Goal: Task Accomplishment & Management: Use online tool/utility

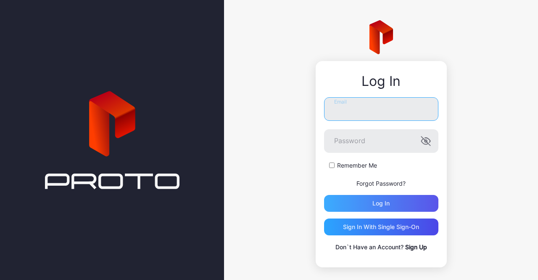
type input "**********"
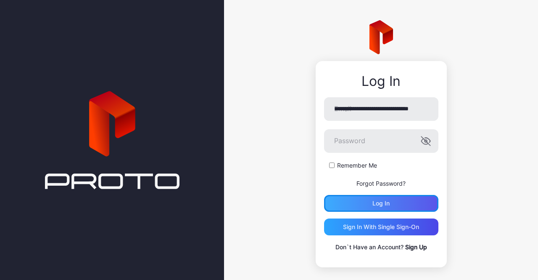
click at [359, 204] on div "Log in" at bounding box center [381, 203] width 114 height 17
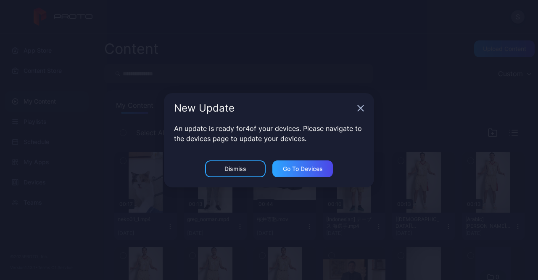
click at [358, 109] on icon "button" at bounding box center [360, 108] width 7 height 7
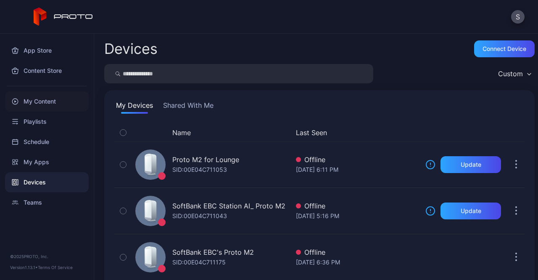
click at [25, 101] on div "My Content" at bounding box center [47, 101] width 84 height 20
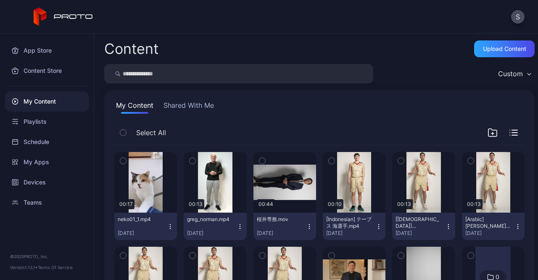
click at [167, 109] on button "Shared With Me" at bounding box center [189, 106] width 54 height 13
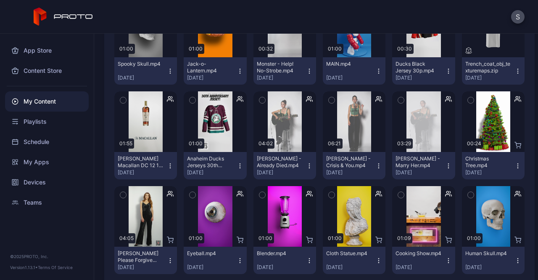
scroll to position [527, 0]
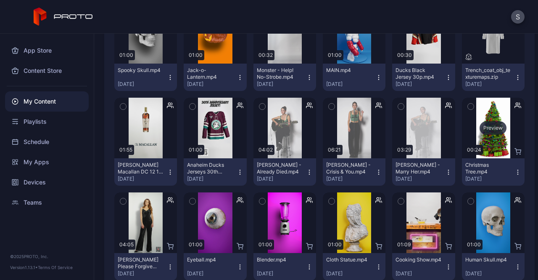
click at [482, 127] on div "Preview" at bounding box center [493, 127] width 27 height 13
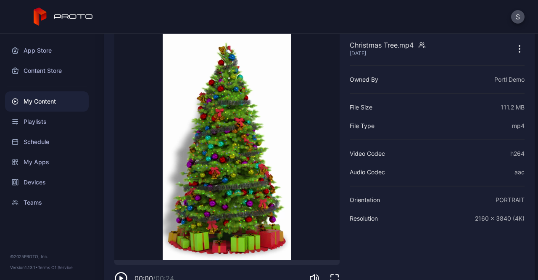
scroll to position [50, 0]
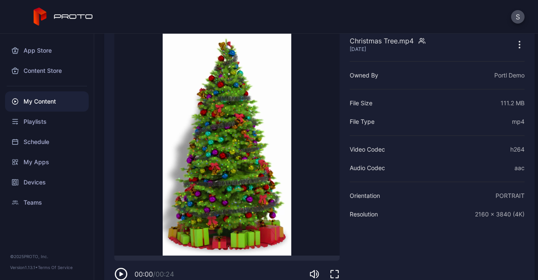
click at [177, 189] on video "Sorry, your browser doesn‘t support embedded videos" at bounding box center [226, 141] width 225 height 228
click at [337, 273] on icon "button" at bounding box center [335, 274] width 10 height 10
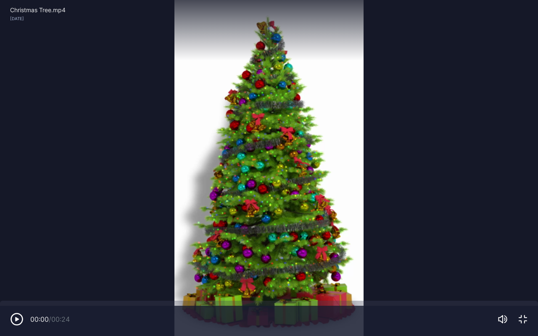
click at [520, 279] on icon "button" at bounding box center [523, 319] width 10 height 10
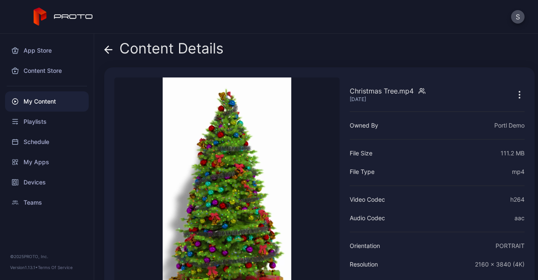
click at [103, 44] on div "Content Details Christmas Tree.mp4 [DATE] Sorry, your browser doesn‘t support e…" at bounding box center [316, 157] width 444 height 246
click at [109, 53] on icon at bounding box center [108, 49] width 8 height 8
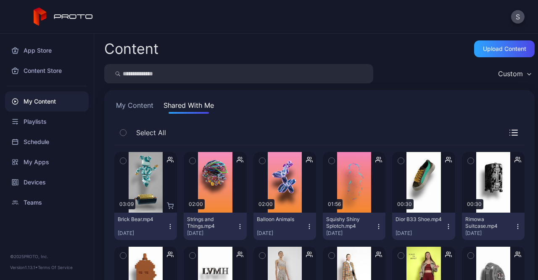
scroll to position [527, 0]
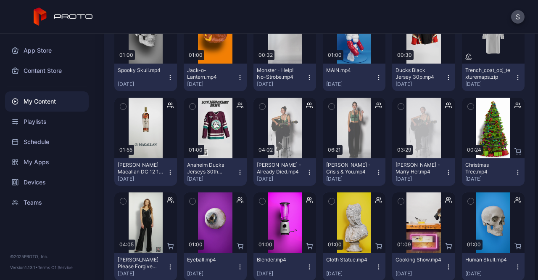
click at [514, 172] on icon "button" at bounding box center [517, 172] width 7 height 7
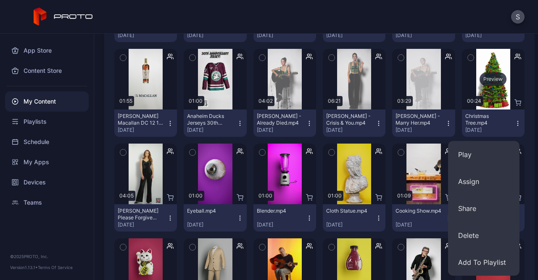
scroll to position [580, 0]
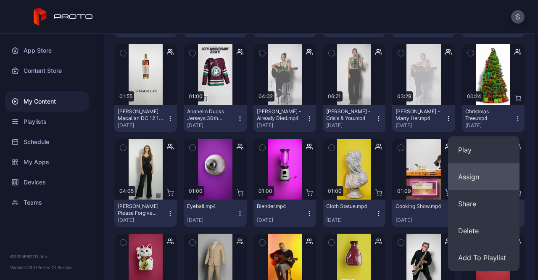
click at [467, 173] on button "Assign" at bounding box center [483, 176] width 71 height 27
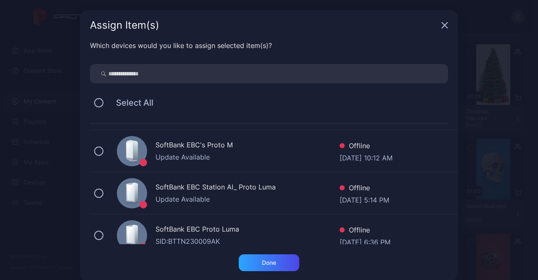
scroll to position [122, 0]
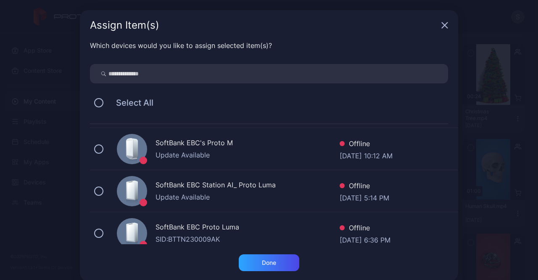
click at [110, 183] on div "SoftBank EBC Station AI_ Proto Luma Update Available Offline [DATE] 5:14 PM" at bounding box center [274, 191] width 368 height 42
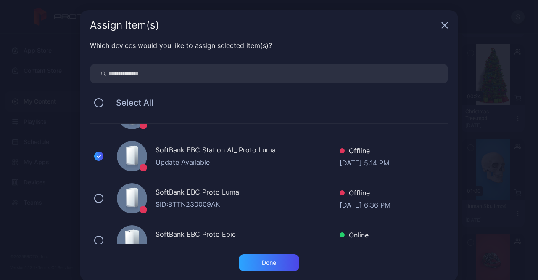
scroll to position [154, 0]
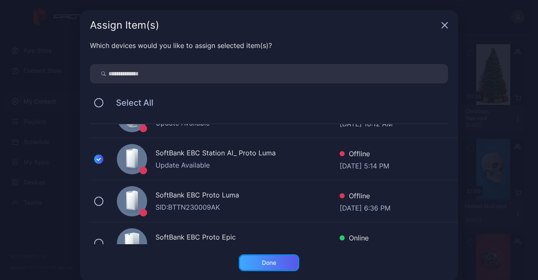
click at [288, 264] on div "Done" at bounding box center [269, 262] width 61 height 17
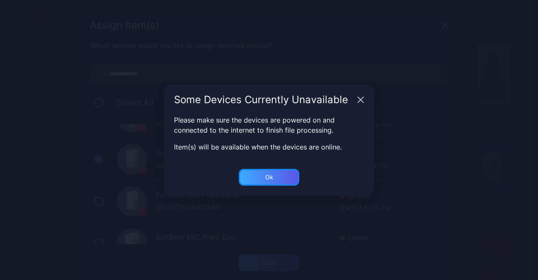
click at [259, 174] on div "Ok" at bounding box center [269, 177] width 61 height 17
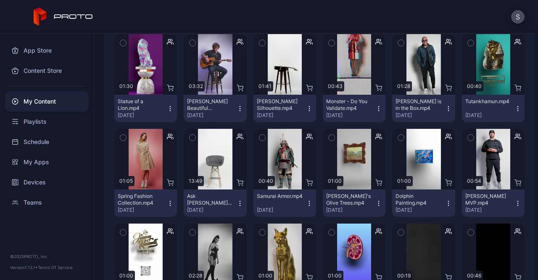
scroll to position [970, 0]
